Goal: Task Accomplishment & Management: Use online tool/utility

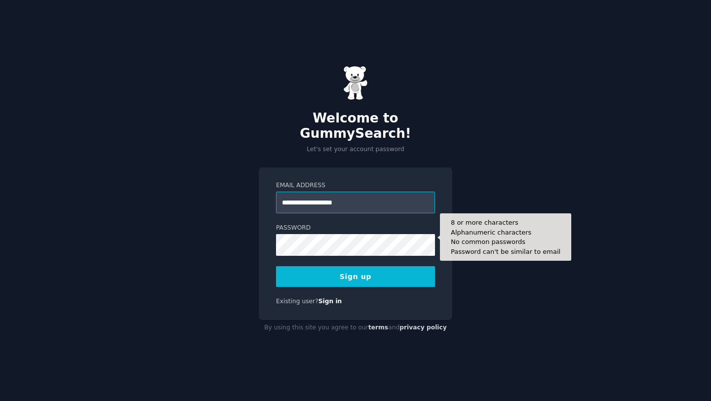
type input "**********"
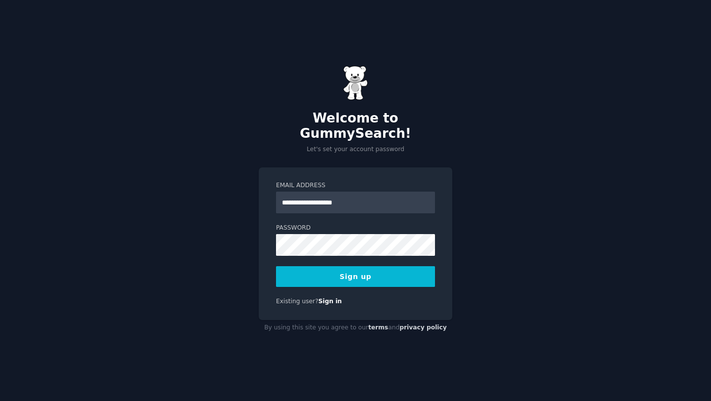
click at [328, 266] on button "Sign up" at bounding box center [355, 276] width 159 height 21
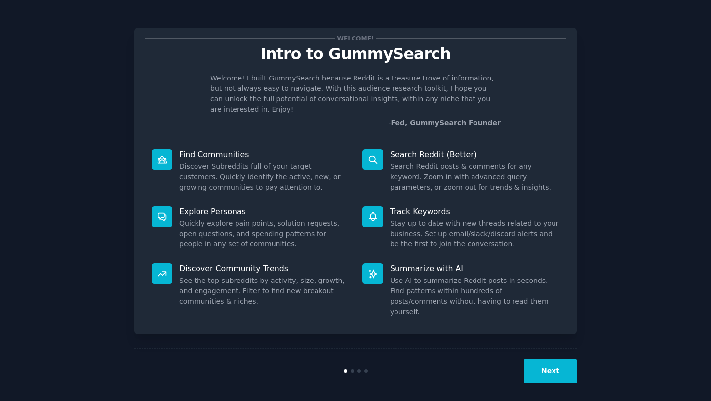
click at [542, 364] on button "Next" at bounding box center [550, 371] width 53 height 24
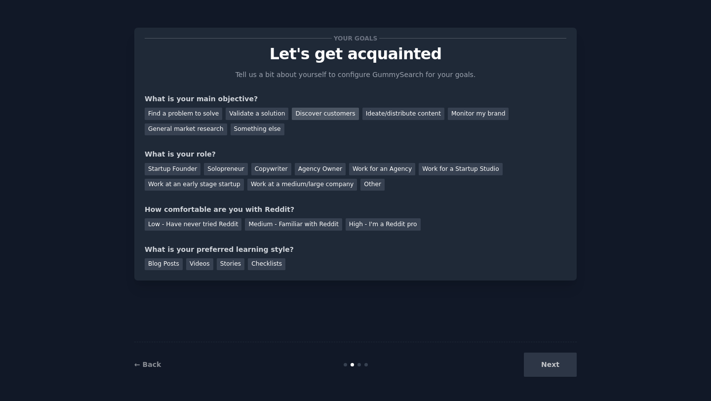
click at [318, 111] on div "Discover customers" at bounding box center [325, 114] width 67 height 12
click at [320, 166] on div "Agency Owner" at bounding box center [320, 169] width 51 height 12
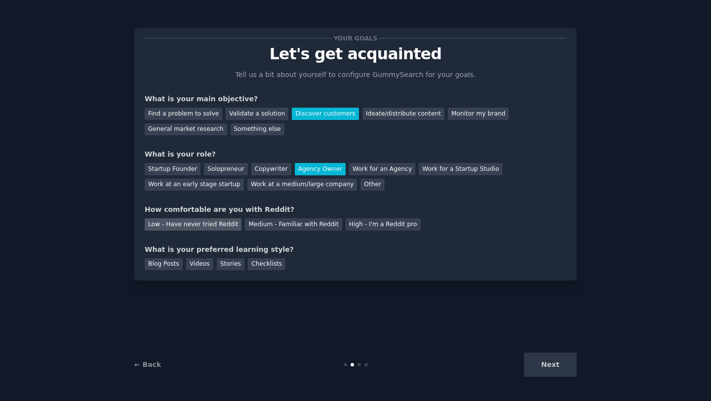
click at [207, 225] on div "Low - Have never tried Reddit" at bounding box center [193, 224] width 97 height 12
click at [204, 266] on div "Videos" at bounding box center [199, 264] width 27 height 12
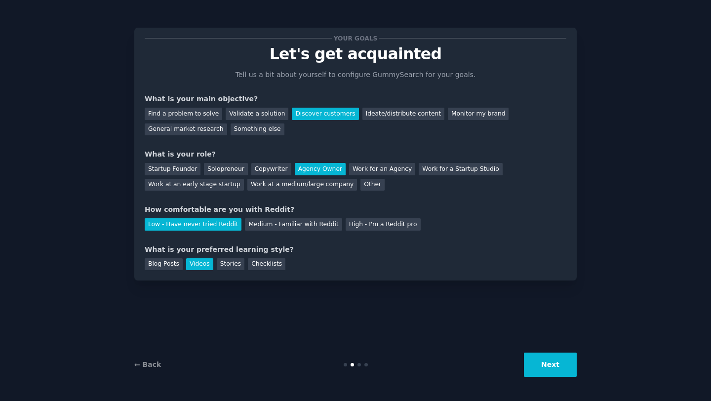
click at [544, 362] on button "Next" at bounding box center [550, 365] width 53 height 24
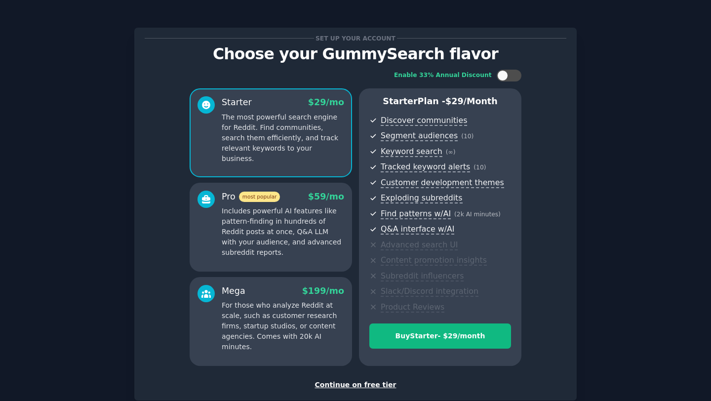
click at [289, 248] on p "Includes powerful AI features like pattern-finding in hundreds of Reddit posts …" at bounding box center [283, 232] width 123 height 52
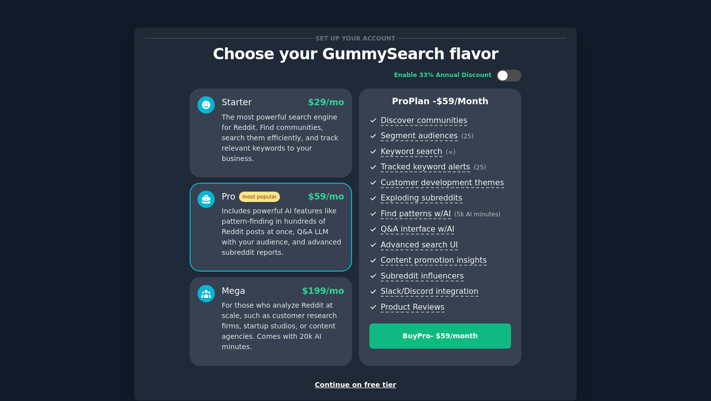
click at [264, 315] on p "For those who analyze Reddit at scale, such as customer research firms, startup…" at bounding box center [283, 326] width 123 height 52
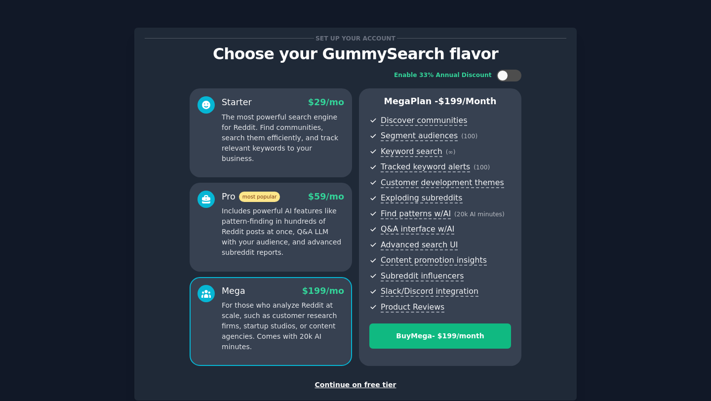
click at [287, 239] on p "Includes powerful AI features like pattern-finding in hundreds of Reddit posts …" at bounding box center [283, 232] width 123 height 52
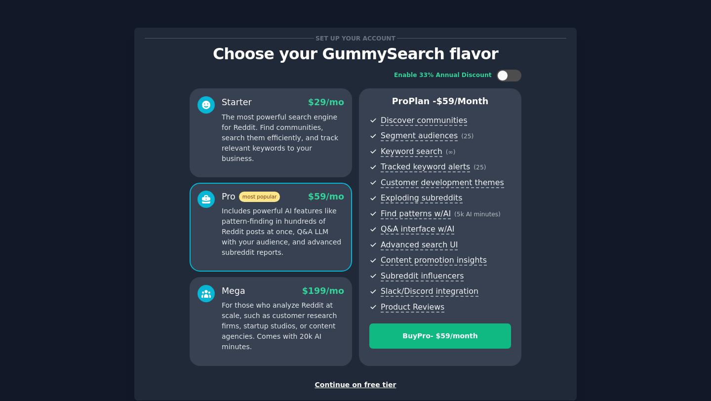
scroll to position [59, 0]
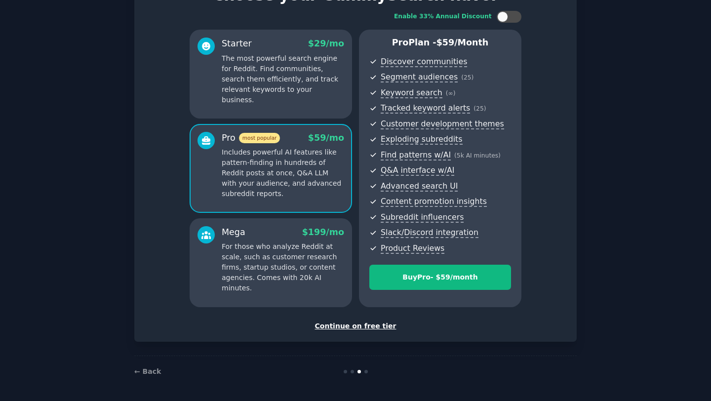
click at [346, 329] on div "Continue on free tier" at bounding box center [356, 326] width 422 height 10
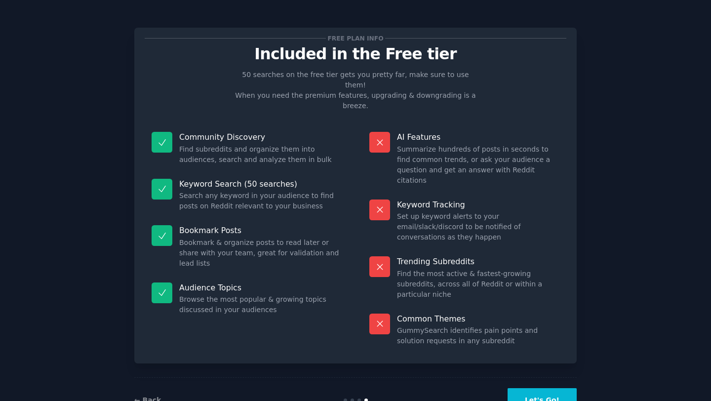
click at [525, 388] on button "Let's Go!" at bounding box center [542, 400] width 69 height 24
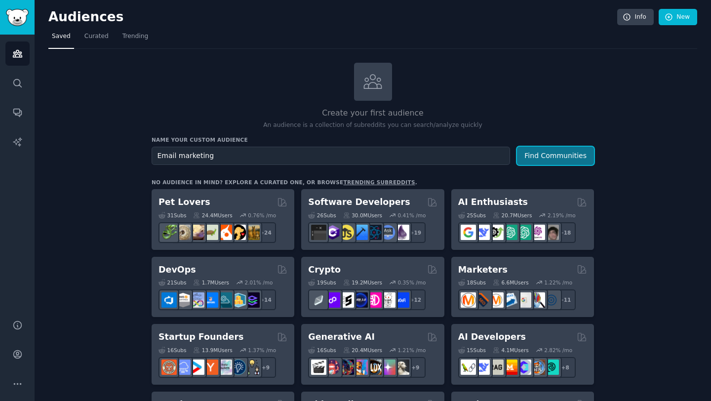
click at [573, 161] on button "Find Communities" at bounding box center [555, 156] width 77 height 18
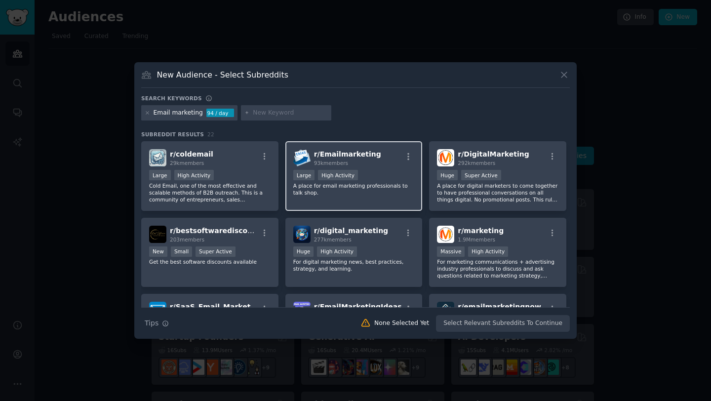
click at [335, 152] on span "r/ Emailmarketing" at bounding box center [347, 154] width 67 height 8
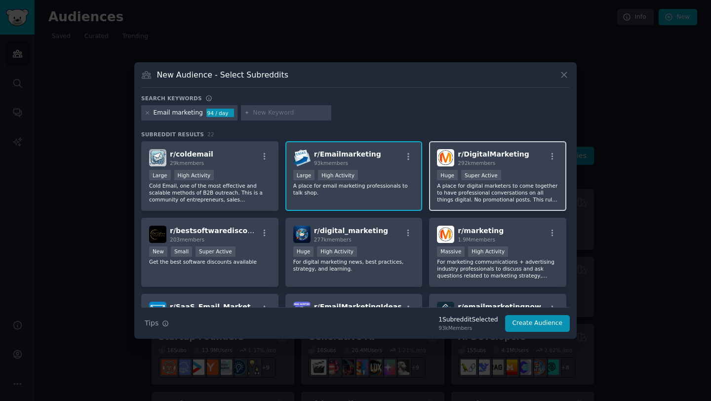
click at [492, 150] on h2 "r/ DigitalMarketing 292k members" at bounding box center [493, 157] width 71 height 17
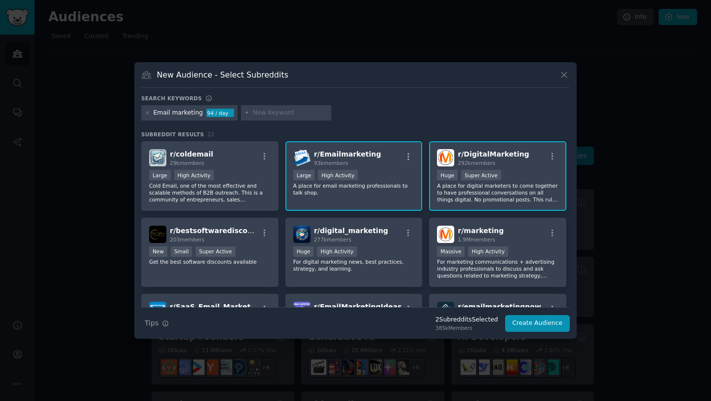
click at [380, 162] on div "r/ Emailmarketing 93k members" at bounding box center [354, 157] width 122 height 17
click at [525, 150] on div "r/ DigitalMarketing 292k members" at bounding box center [498, 157] width 122 height 17
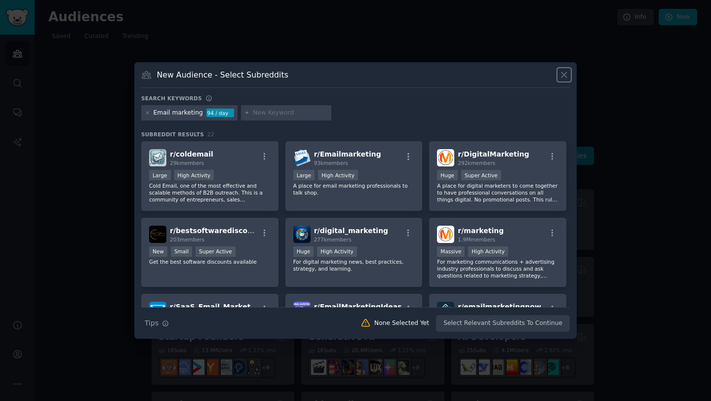
click at [566, 72] on icon at bounding box center [564, 75] width 10 height 10
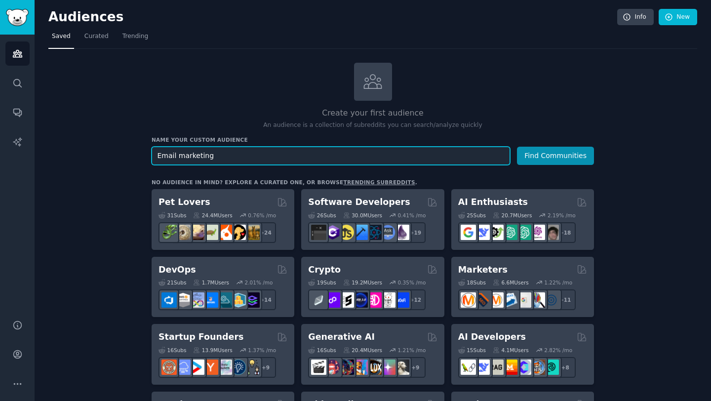
click at [294, 150] on input "Email marketing" at bounding box center [331, 156] width 359 height 18
type input "ecommerce"
click at [517, 147] on button "Find Communities" at bounding box center [555, 156] width 77 height 18
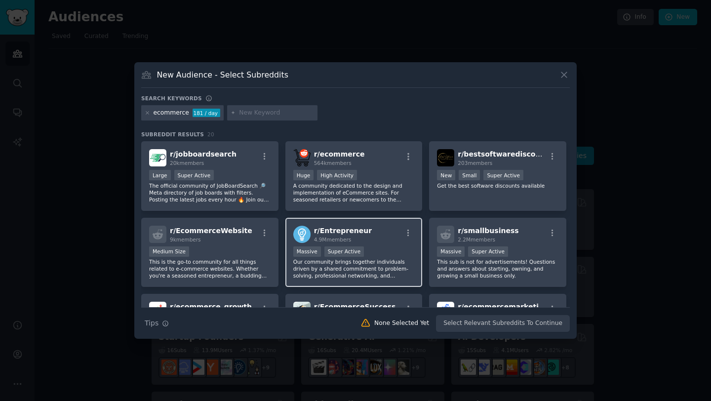
click at [377, 251] on div "Massive Super Active" at bounding box center [354, 253] width 122 height 12
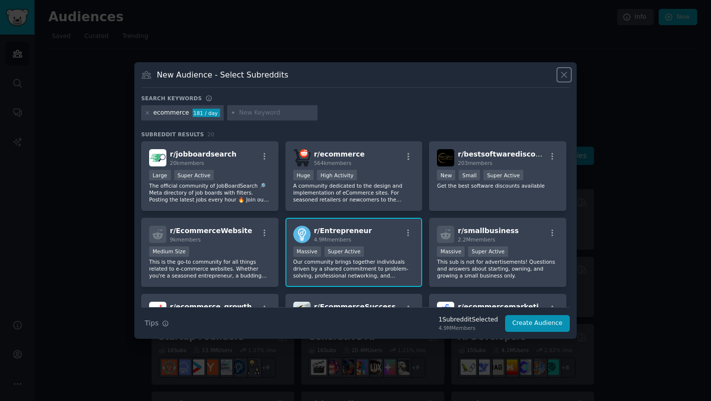
click at [563, 79] on icon at bounding box center [564, 75] width 10 height 10
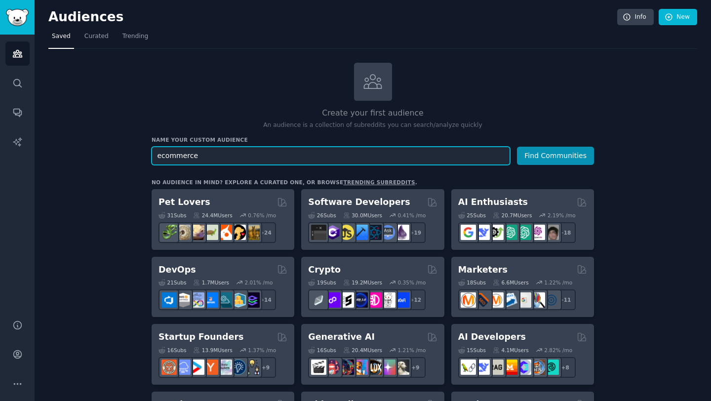
click at [305, 155] on input "ecommerce" at bounding box center [331, 156] width 359 height 18
type input "email marketing"
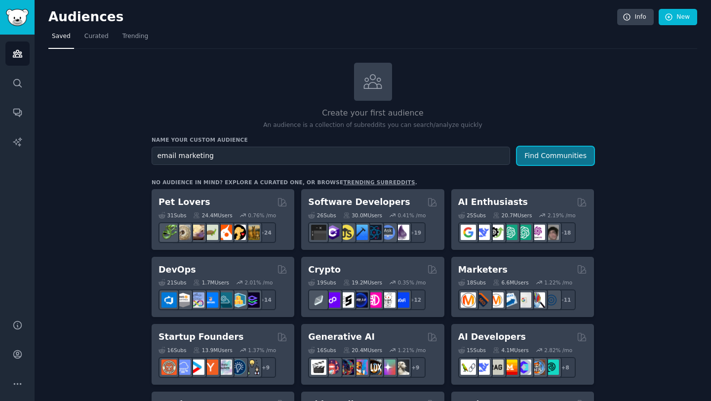
click at [537, 155] on button "Find Communities" at bounding box center [555, 156] width 77 height 18
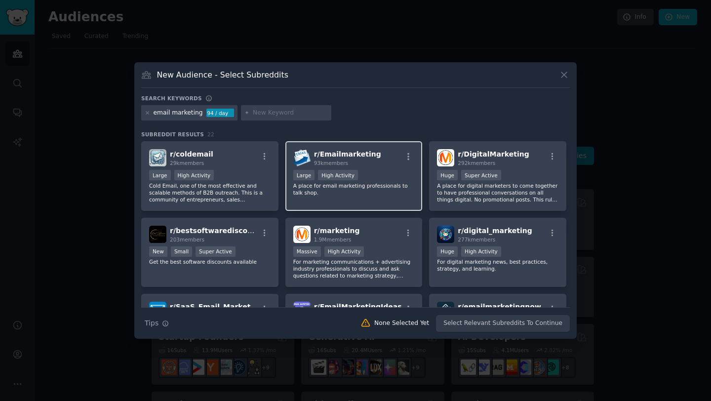
click at [365, 166] on div "r/ Emailmarketing 93k members Large High Activity A place for email marketing p…" at bounding box center [354, 176] width 137 height 70
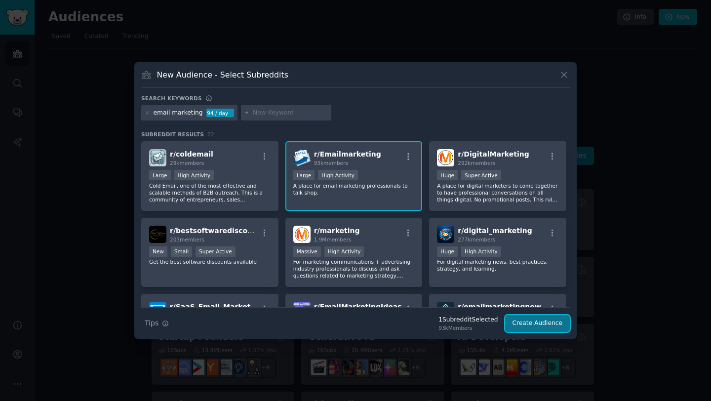
click at [529, 325] on button "Create Audience" at bounding box center [537, 323] width 65 height 17
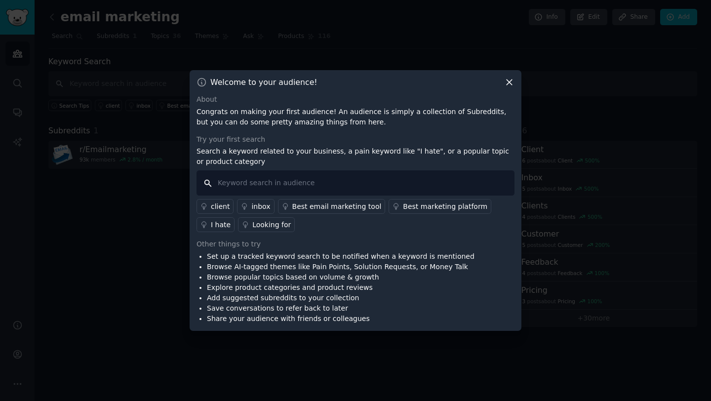
click at [311, 177] on input "text" at bounding box center [356, 182] width 318 height 25
type input "Email Design"
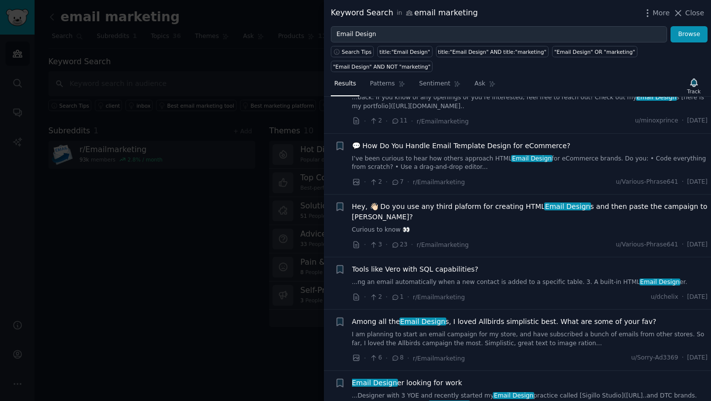
scroll to position [101, 0]
click at [412, 218] on span "Hey, 👋🏻 Do you use any third plaform for creating HTML Email Design s and then …" at bounding box center [530, 211] width 356 height 21
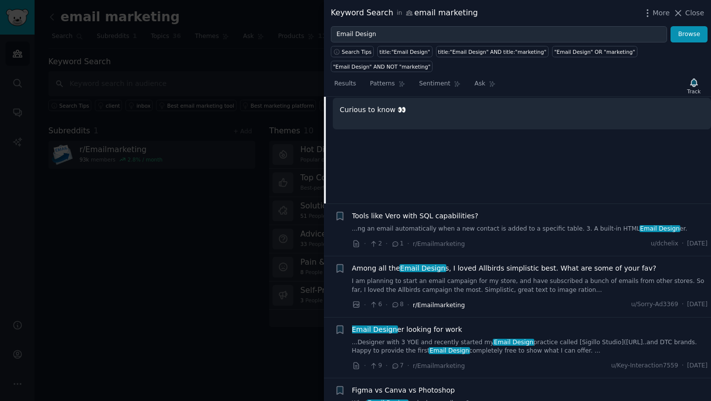
scroll to position [313, 0]
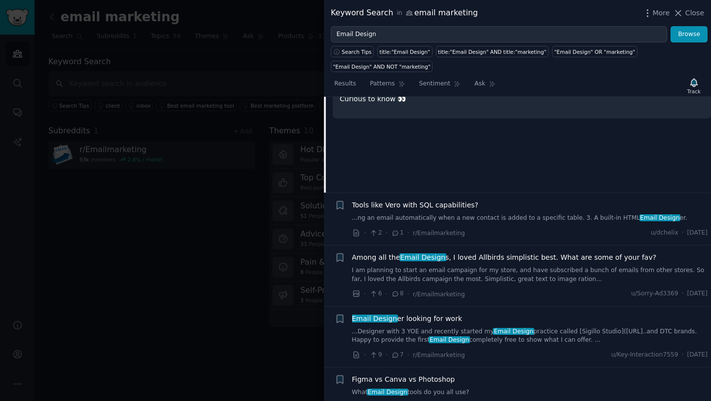
click at [494, 277] on link "I am planning to start an email campaign for my store, and have subscribed a bu…" at bounding box center [530, 274] width 356 height 17
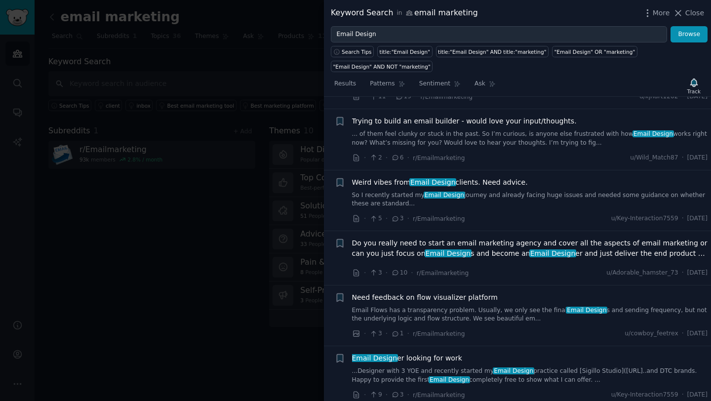
scroll to position [882, 0]
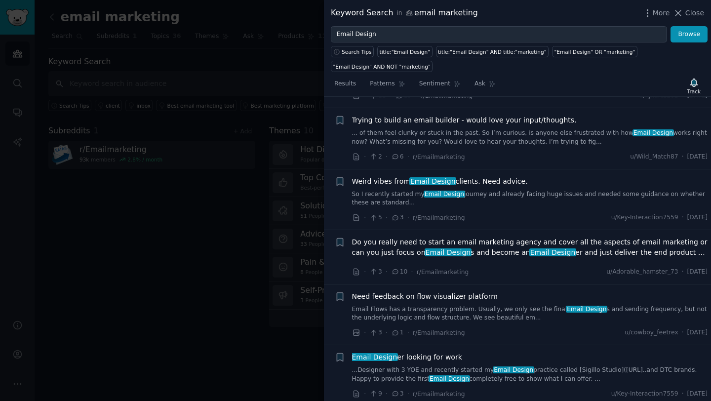
click at [487, 216] on div "· 5 · 3 · r/Emailmarketing u/Key-Interaction7559 · [DATE]" at bounding box center [530, 217] width 356 height 10
click at [478, 199] on link "So I recently started my Email Design journey and already facing huge issues an…" at bounding box center [530, 198] width 356 height 17
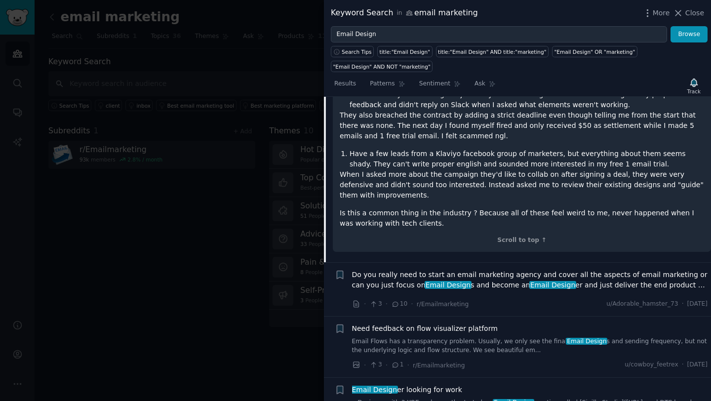
scroll to position [774, 0]
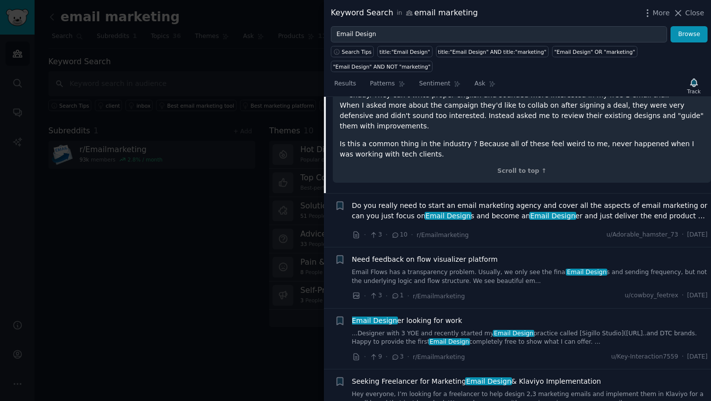
click at [467, 214] on span "Do you really need to start an email marketing agency and cover all the aspects…" at bounding box center [530, 211] width 356 height 21
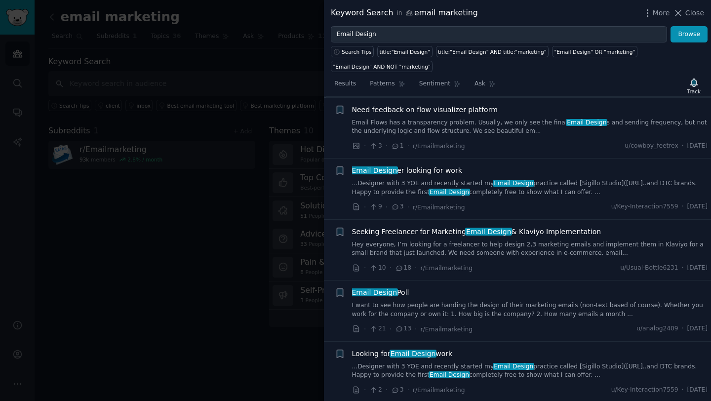
scroll to position [826, 0]
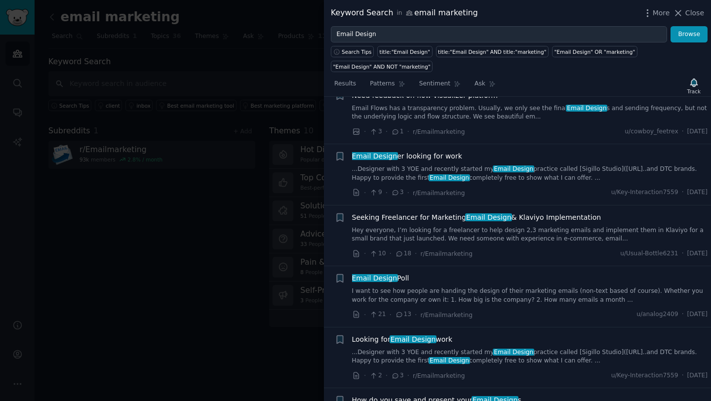
click at [451, 166] on link "...Designer with 3 YOE and recently started my Email Design practice called [Si…" at bounding box center [530, 173] width 356 height 17
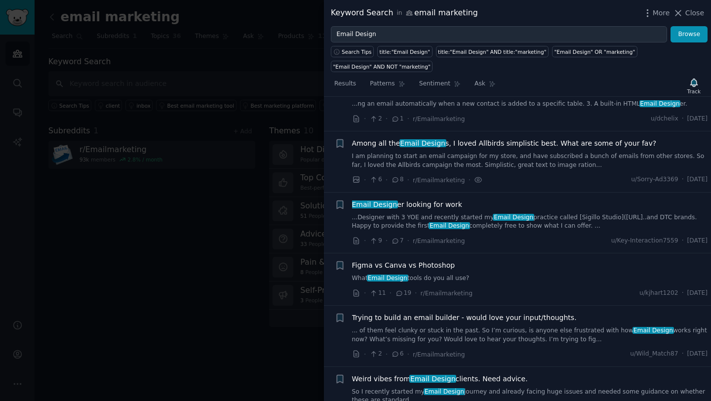
scroll to position [46, 0]
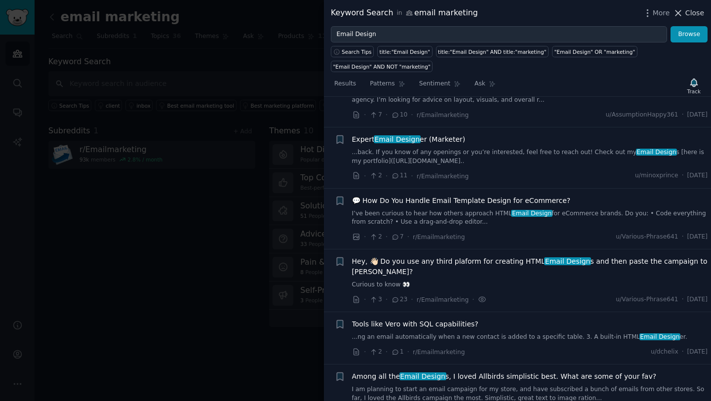
click at [684, 13] on icon at bounding box center [678, 13] width 10 height 10
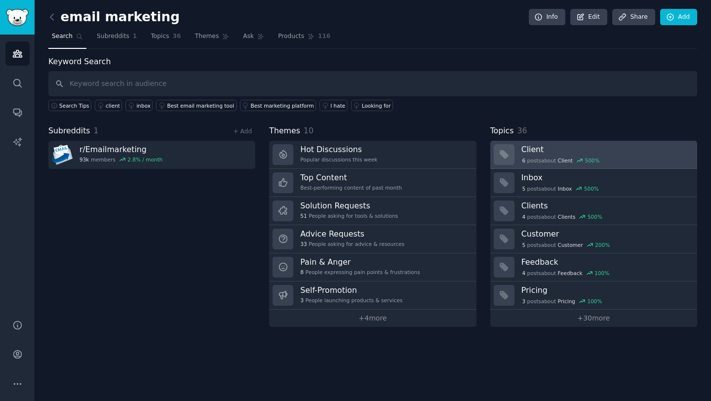
click at [547, 158] on div "6 post s about Client 500 %" at bounding box center [562, 160] width 80 height 9
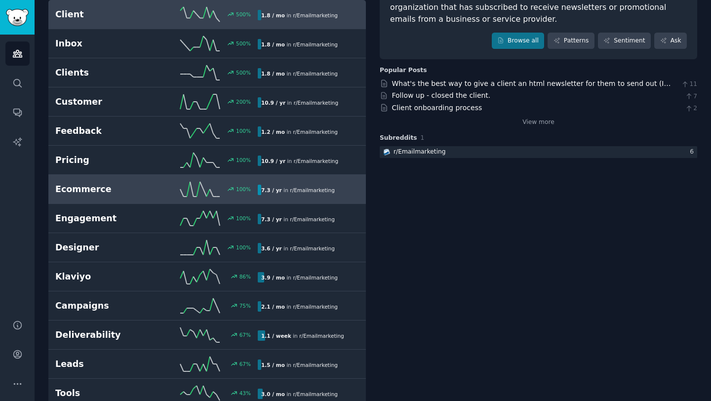
scroll to position [104, 0]
click at [109, 180] on link "Ecommerce 100 % 7.3 / yr in r/ Emailmarketing" at bounding box center [207, 188] width 318 height 29
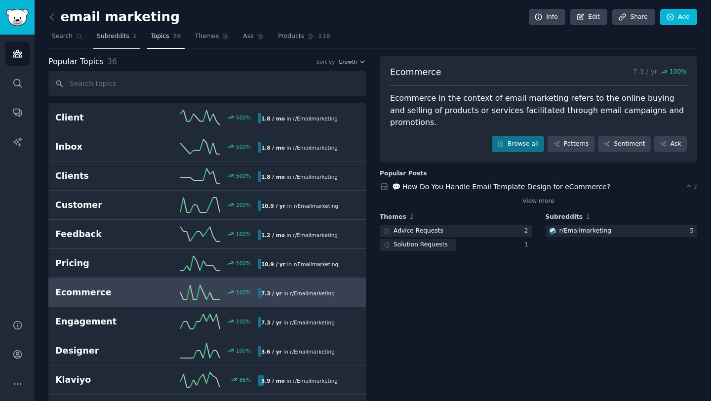
click at [103, 39] on span "Subreddits" at bounding box center [113, 36] width 33 height 9
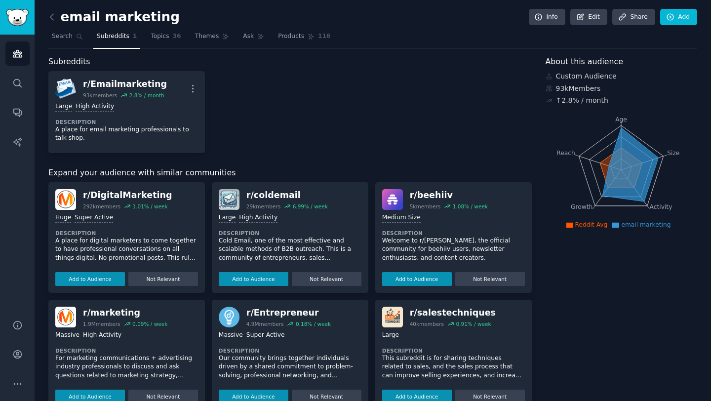
click at [54, 10] on link at bounding box center [54, 17] width 12 height 16
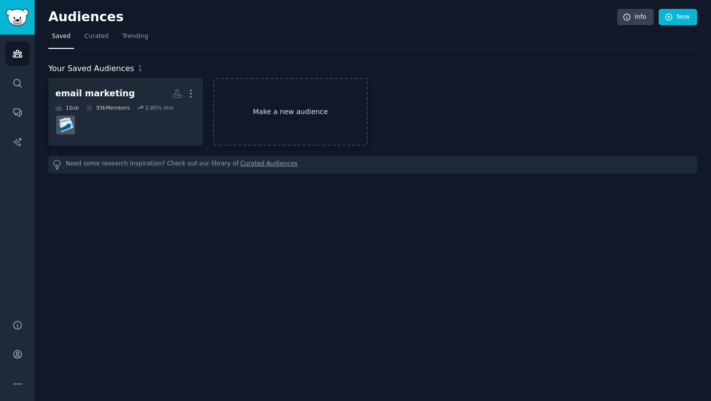
click at [263, 113] on link "Make a new audience" at bounding box center [290, 112] width 155 height 68
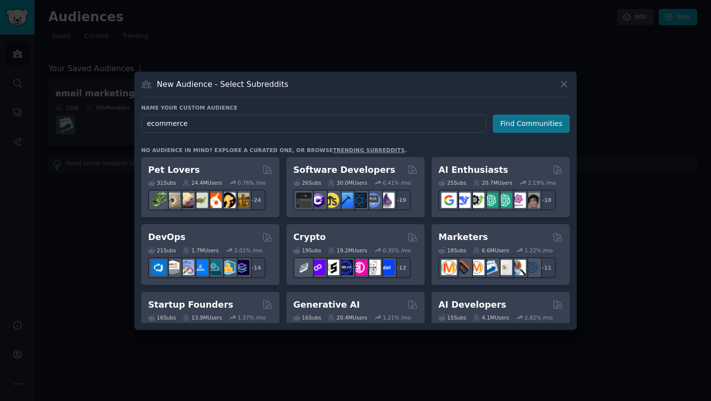
type input "ecommerce"
click at [522, 125] on button "Find Communities" at bounding box center [531, 124] width 77 height 18
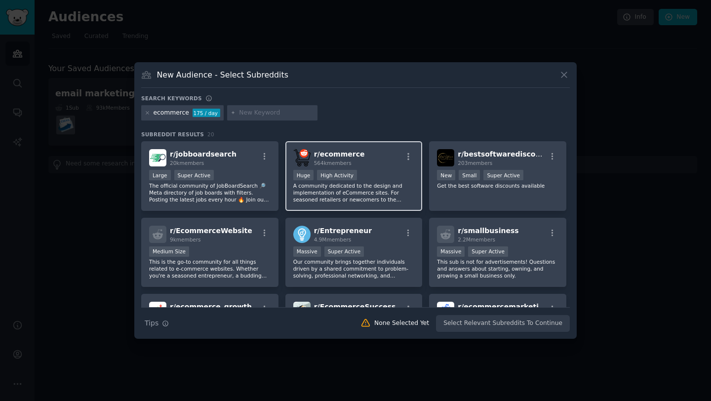
click at [370, 157] on div "r/ ecommerce 564k members" at bounding box center [354, 157] width 122 height 17
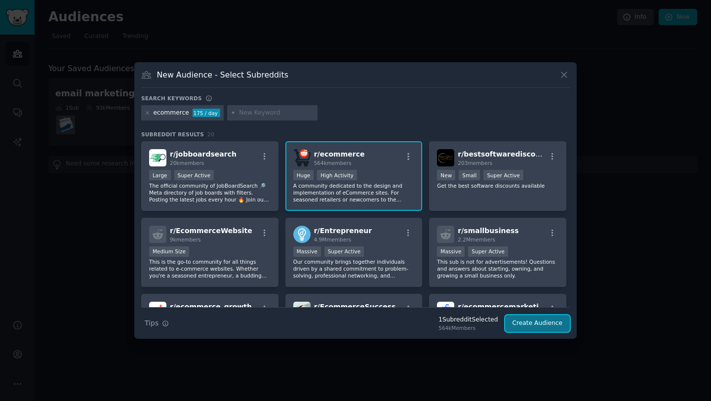
click at [534, 326] on button "Create Audience" at bounding box center [537, 323] width 65 height 17
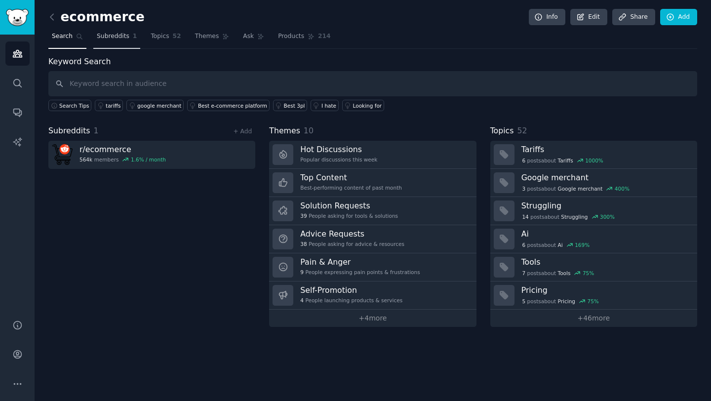
click at [123, 37] on span "Subreddits" at bounding box center [113, 36] width 33 height 9
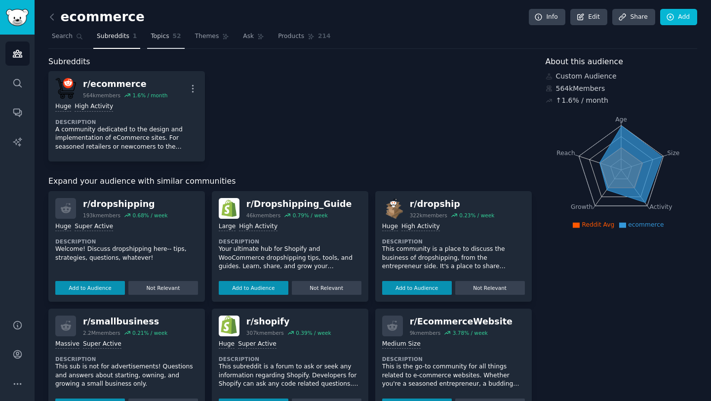
click at [166, 36] on span "Topics" at bounding box center [160, 36] width 18 height 9
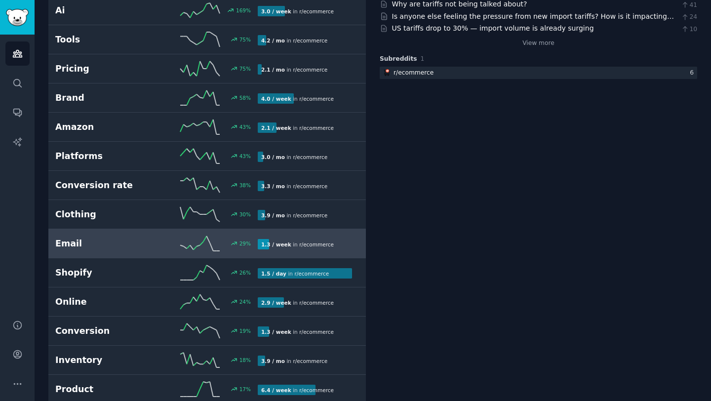
click at [137, 248] on h2 "Email" at bounding box center [105, 244] width 101 height 12
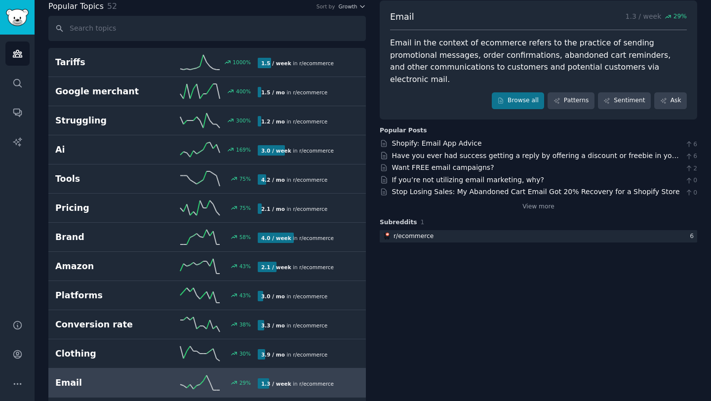
scroll to position [44, 0]
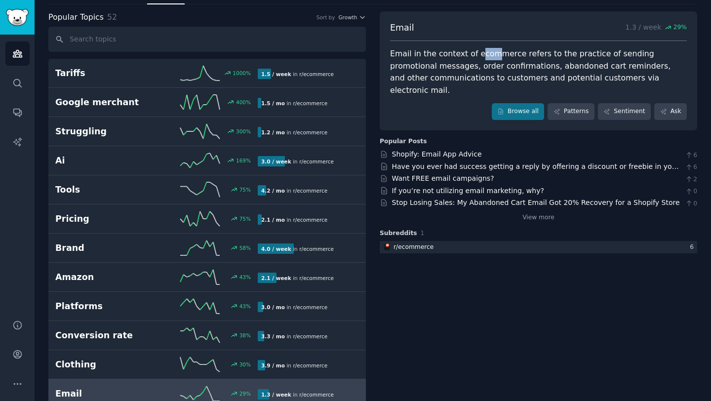
drag, startPoint x: 472, startPoint y: 55, endPoint x: 493, endPoint y: 58, distance: 21.4
click at [493, 58] on div "Email in the context of ecommerce refers to the practice of sending promotional…" at bounding box center [538, 72] width 297 height 48
click at [436, 150] on link "Shopify: Email App Advice" at bounding box center [437, 154] width 90 height 8
click at [428, 187] on link "If you’re not utilizing email marketing, why?" at bounding box center [468, 191] width 152 height 8
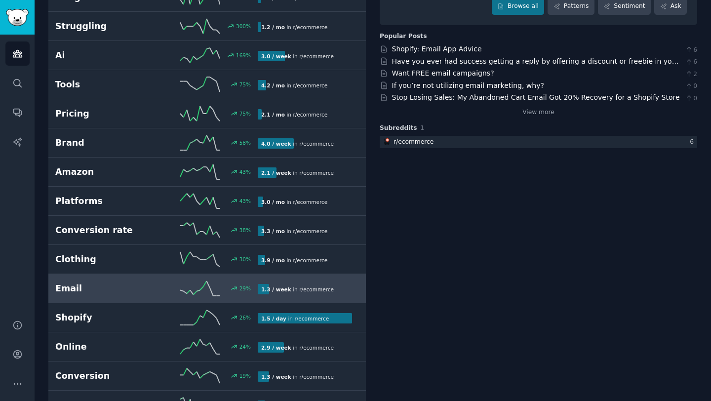
scroll to position [0, 0]
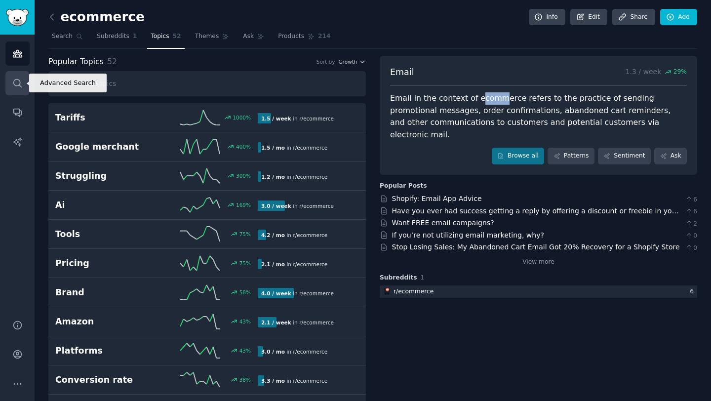
click at [12, 89] on link "Search" at bounding box center [17, 83] width 24 height 24
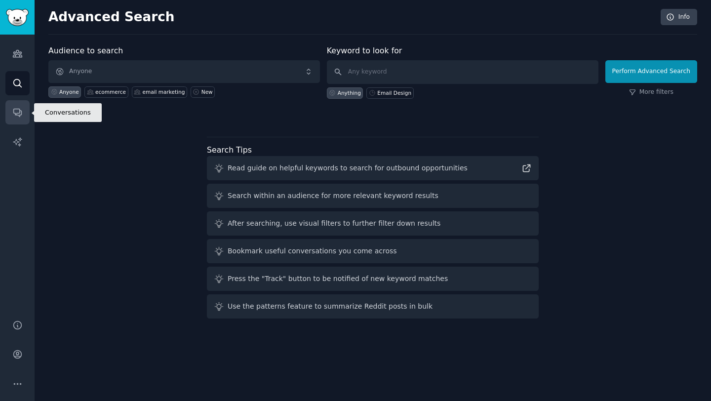
click at [15, 111] on icon "Sidebar" at bounding box center [17, 112] width 10 height 10
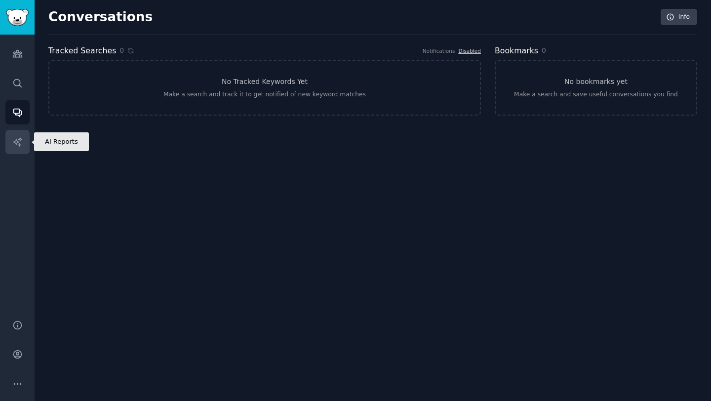
click at [17, 145] on icon "Sidebar" at bounding box center [17, 142] width 10 height 10
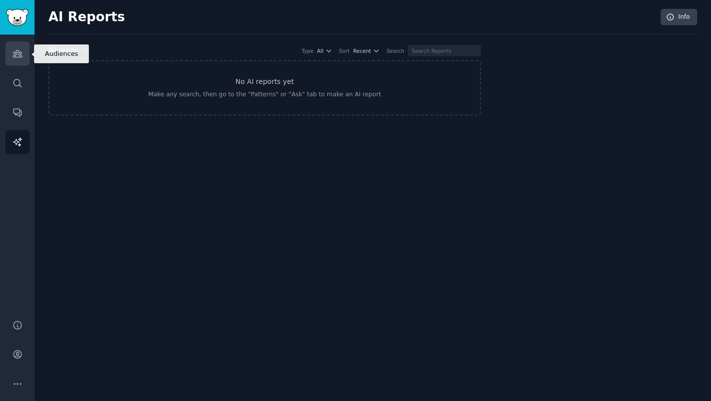
click at [9, 52] on link "Audiences" at bounding box center [17, 53] width 24 height 24
